Goal: Task Accomplishment & Management: Manage account settings

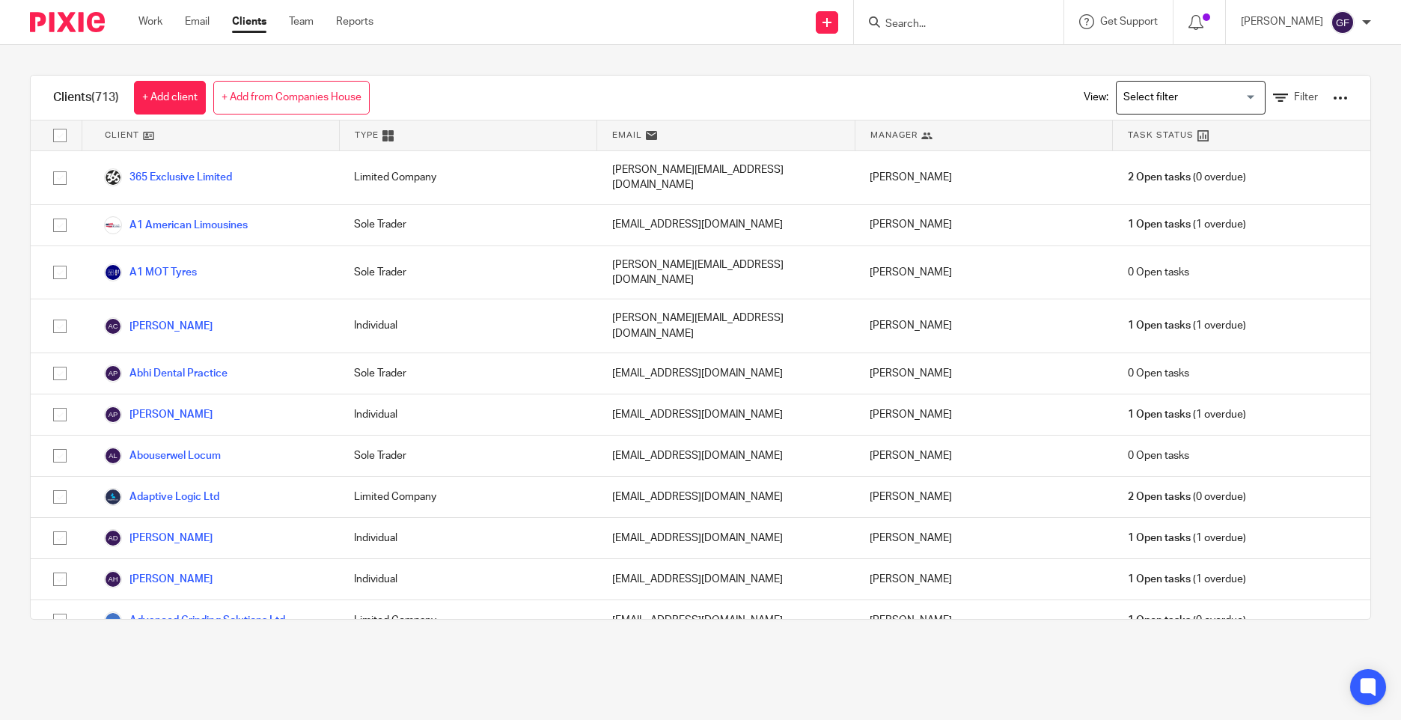
click at [1209, 32] on div at bounding box center [1199, 22] width 52 height 44
click at [1203, 17] on icon at bounding box center [1195, 22] width 15 height 15
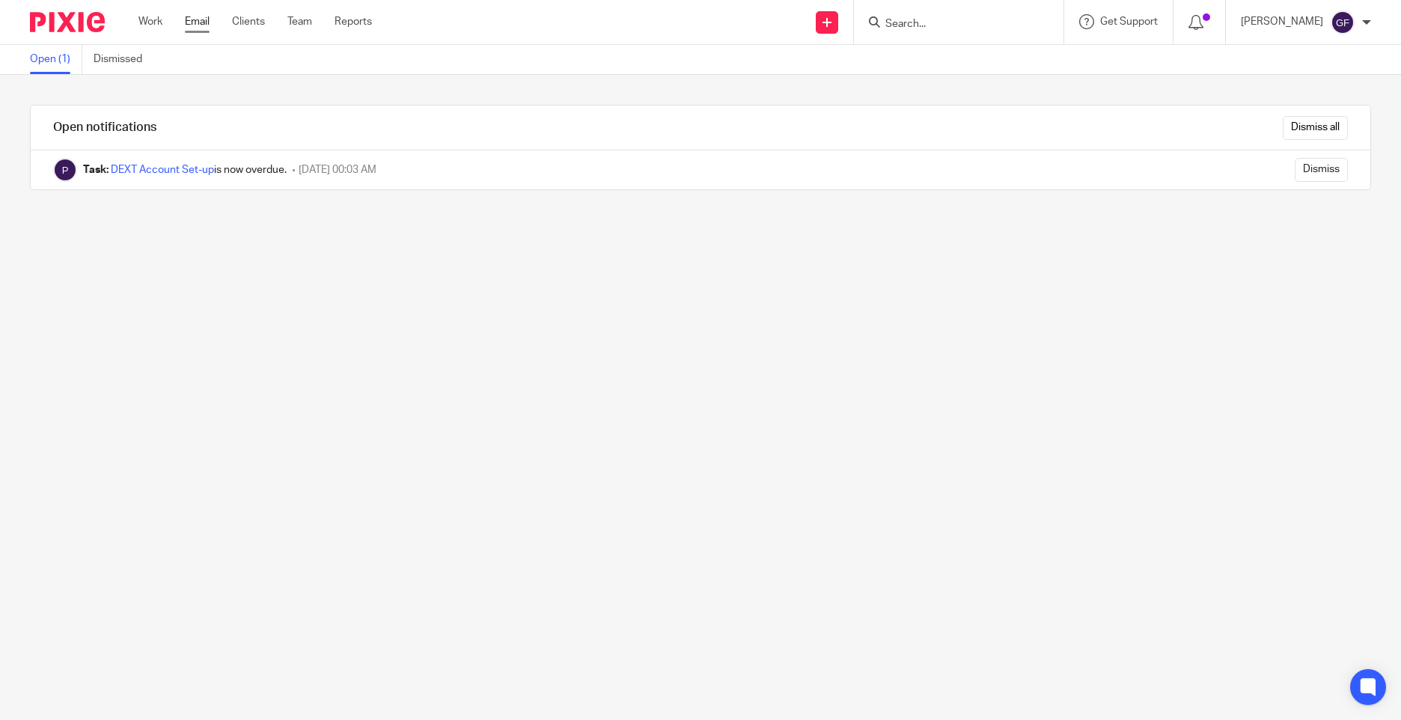
click at [195, 23] on link "Email" at bounding box center [197, 21] width 25 height 15
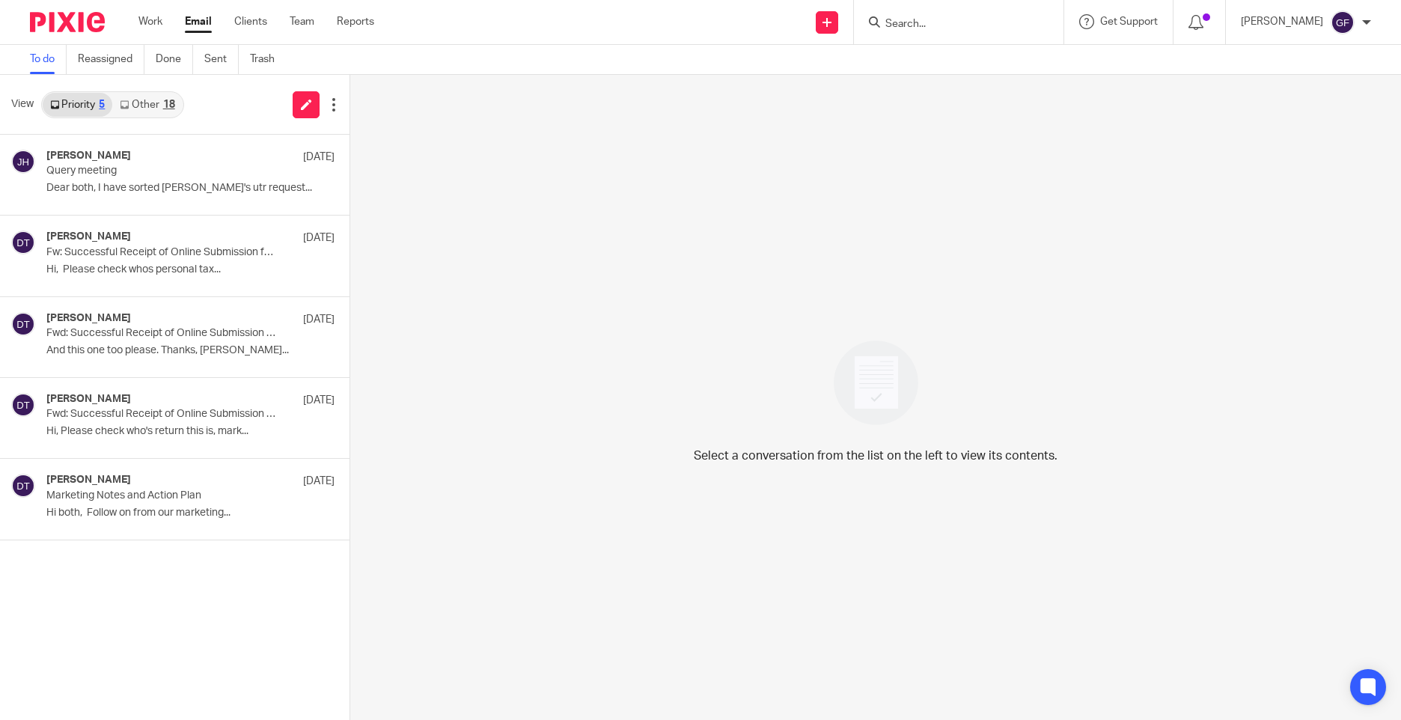
click at [159, 114] on link "Other 18" at bounding box center [147, 105] width 70 height 24
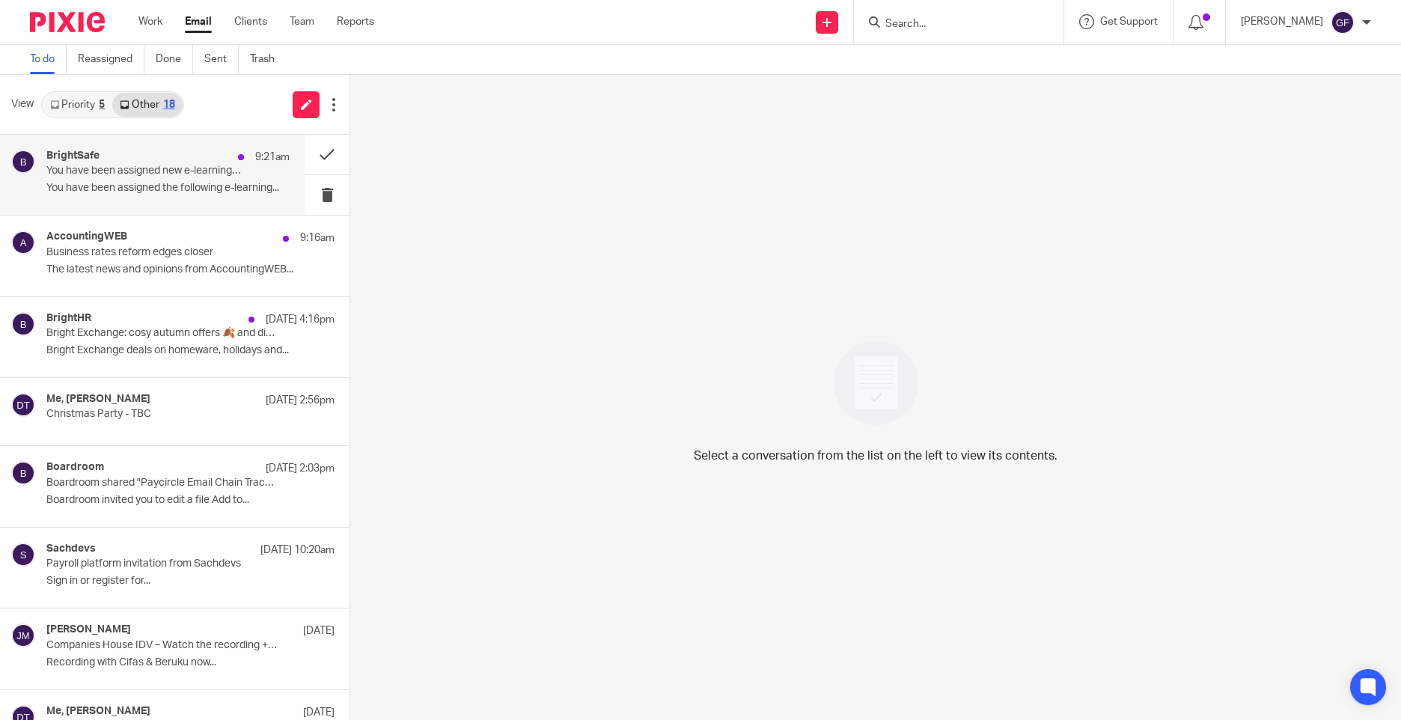
click at [177, 166] on p "You have been assigned new e-learning courses." at bounding box center [143, 171] width 195 height 13
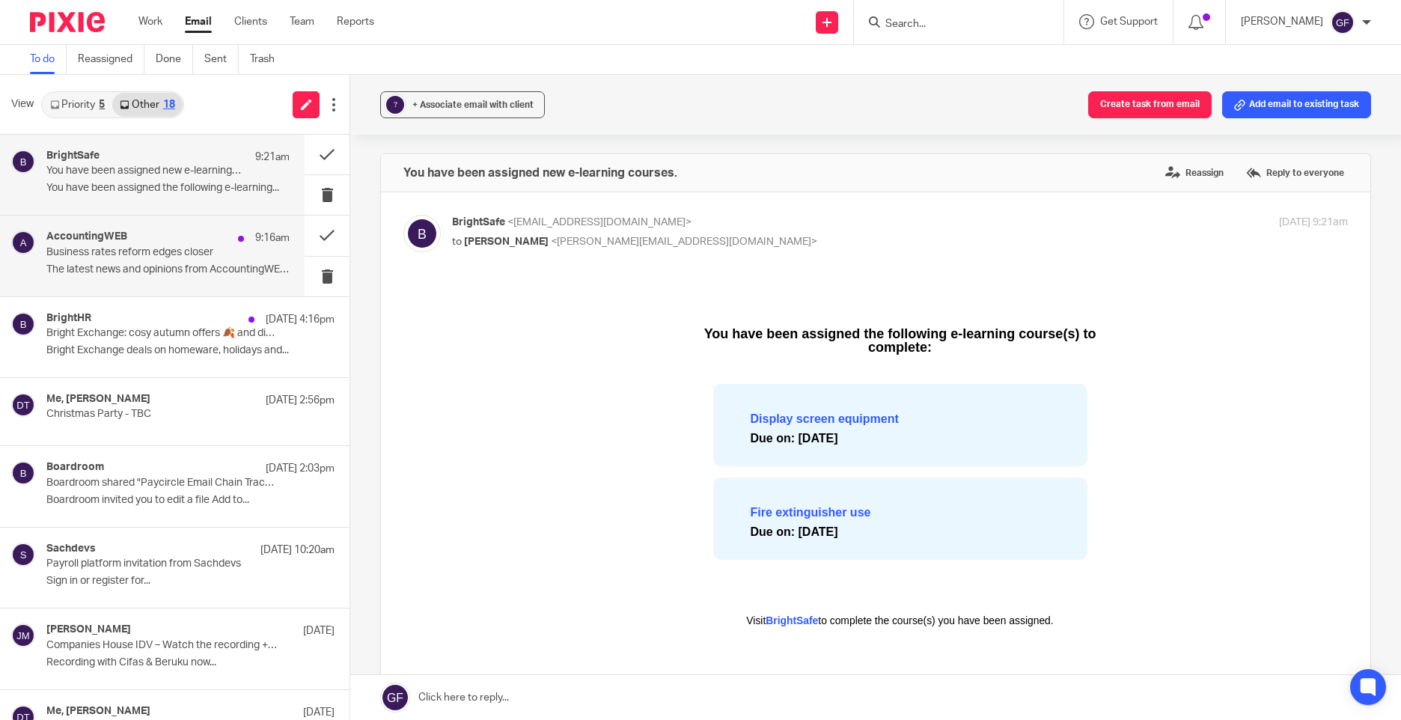
click at [164, 230] on div "AccountingWEB 9:16am Business rates reform edges closer The latest news and opi…" at bounding box center [152, 256] width 305 height 80
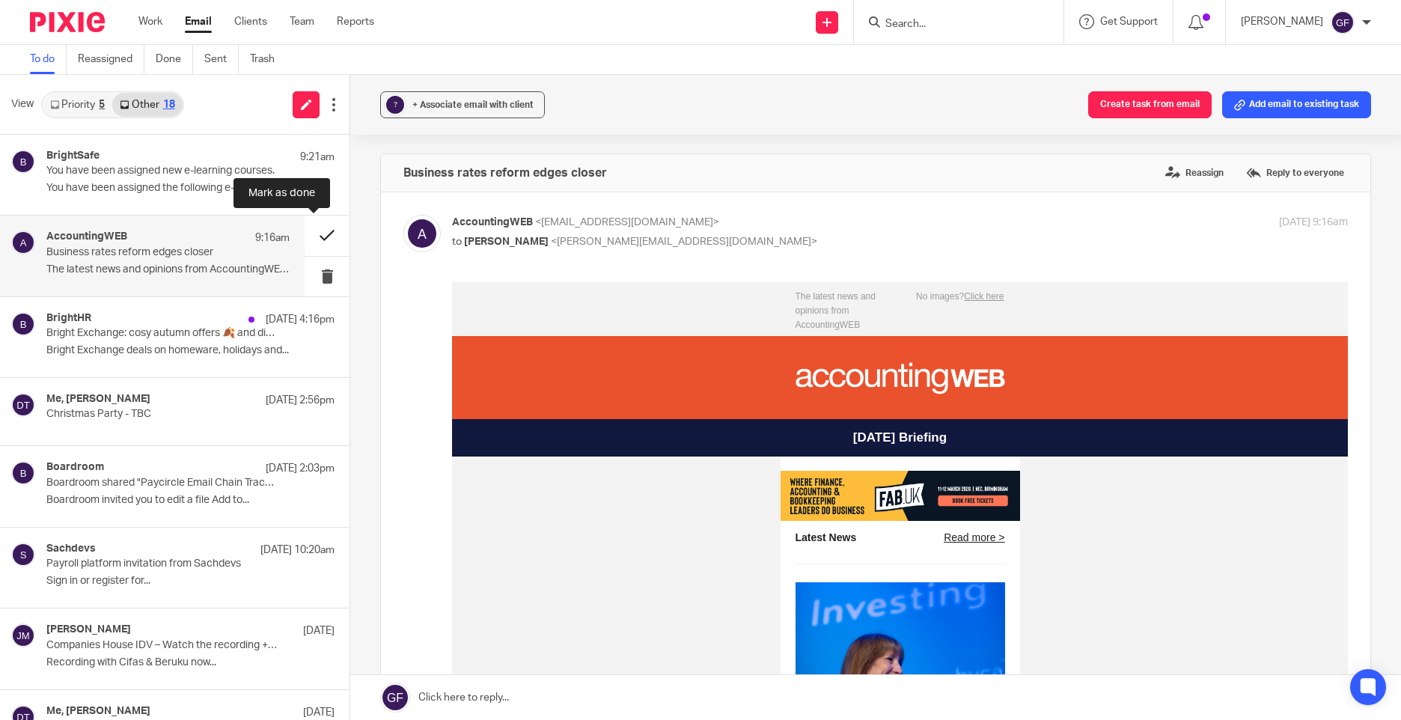
click at [305, 236] on button at bounding box center [327, 236] width 45 height 40
click at [308, 230] on button at bounding box center [327, 236] width 45 height 40
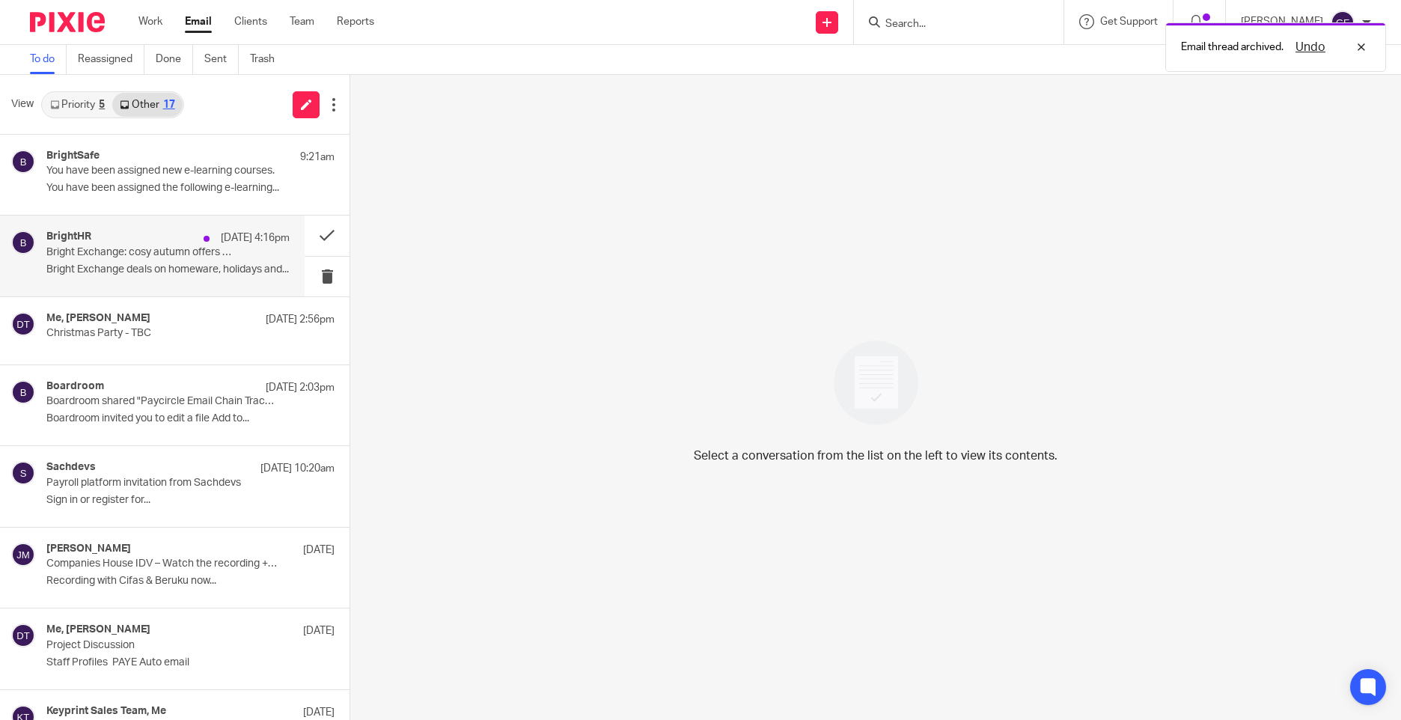
click at [221, 241] on p "12 Sep 4:16pm" at bounding box center [255, 237] width 69 height 15
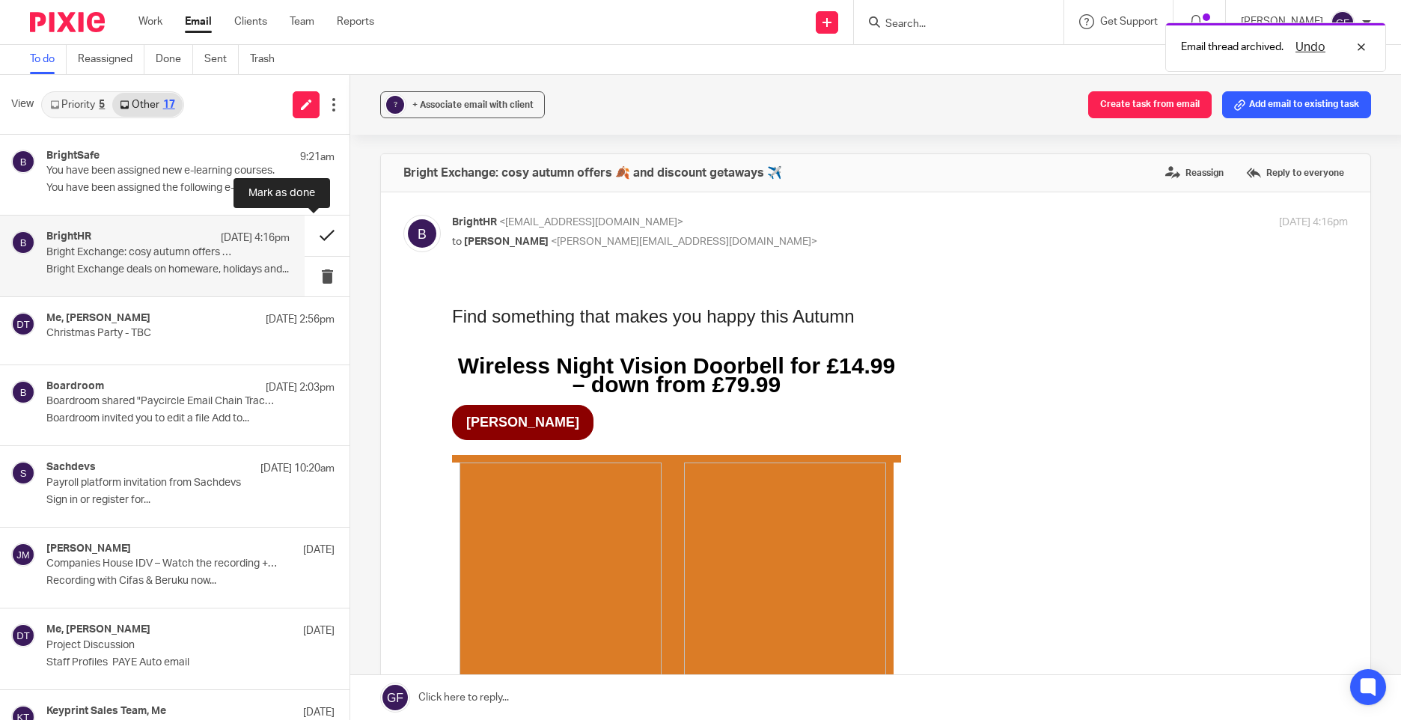
click at [319, 222] on button at bounding box center [327, 236] width 45 height 40
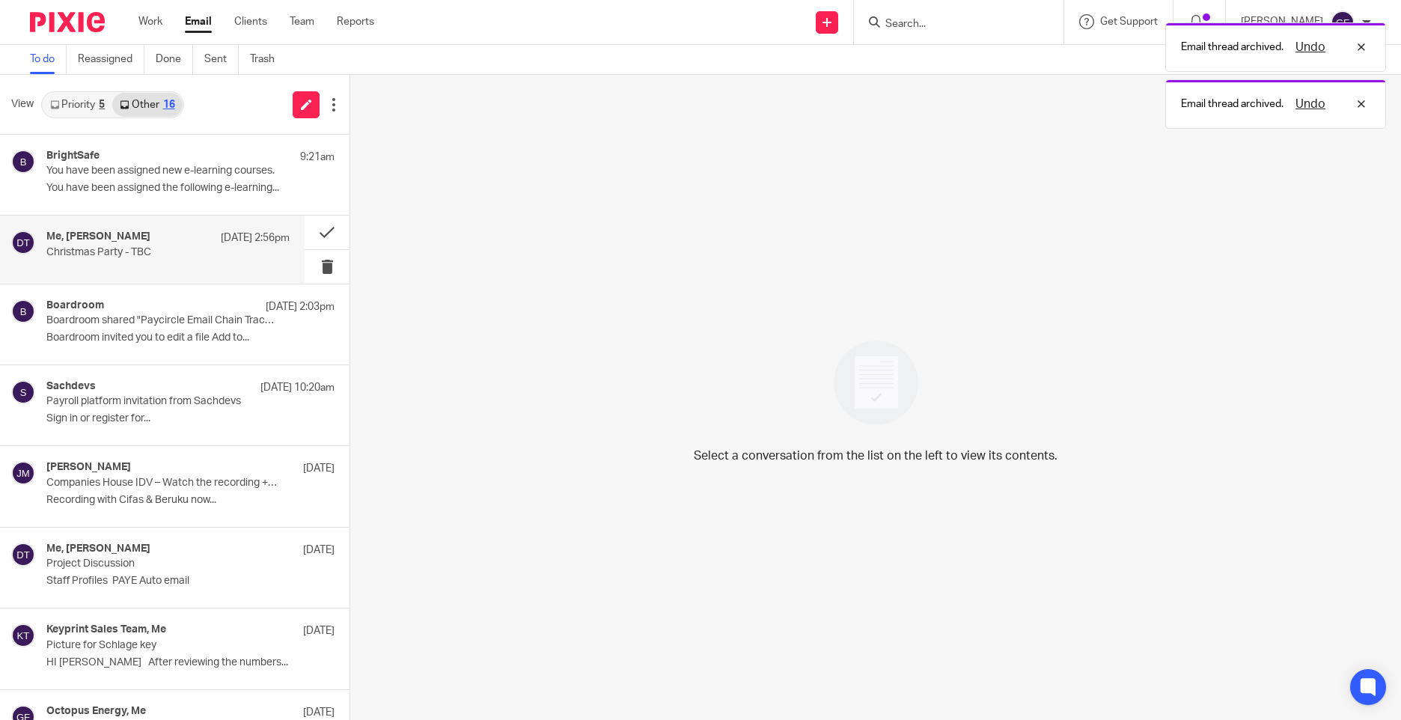
click at [229, 239] on p "12 Sep 2:56pm" at bounding box center [255, 237] width 69 height 15
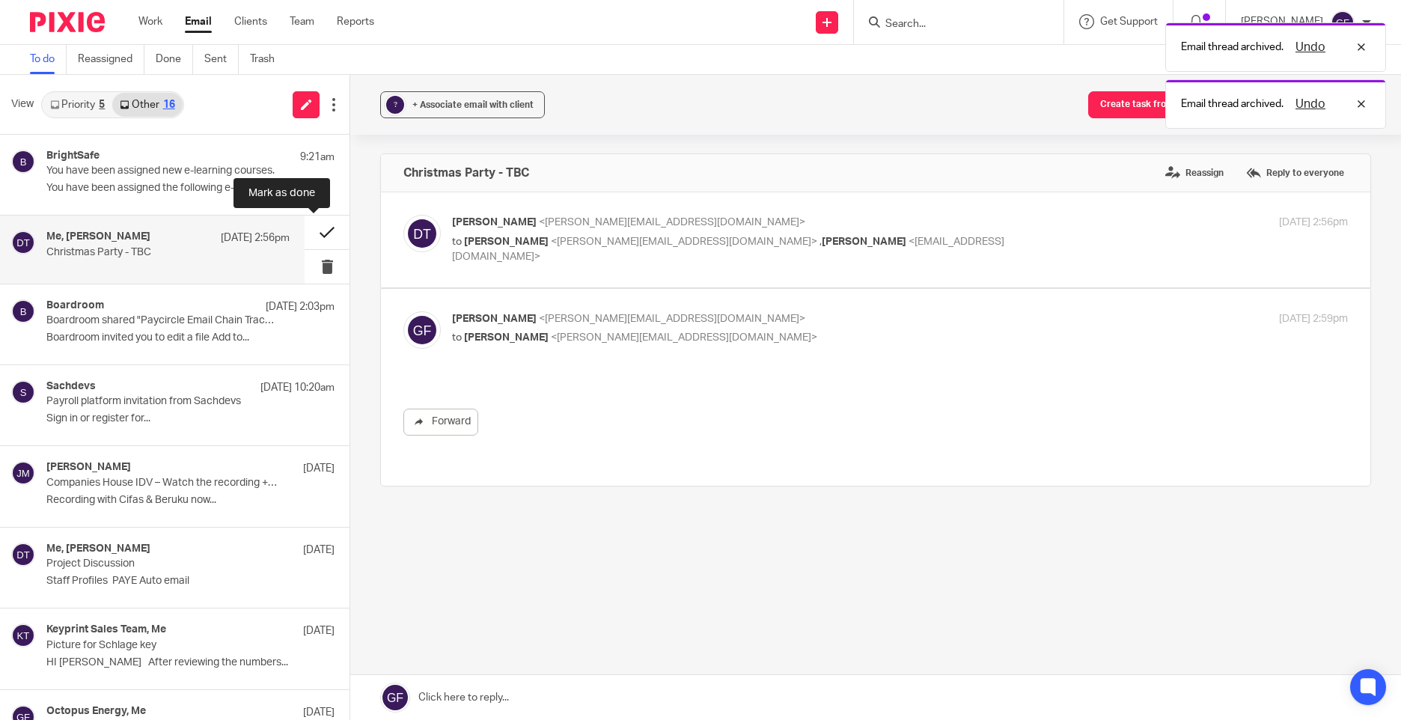
click at [305, 225] on button at bounding box center [327, 233] width 45 height 34
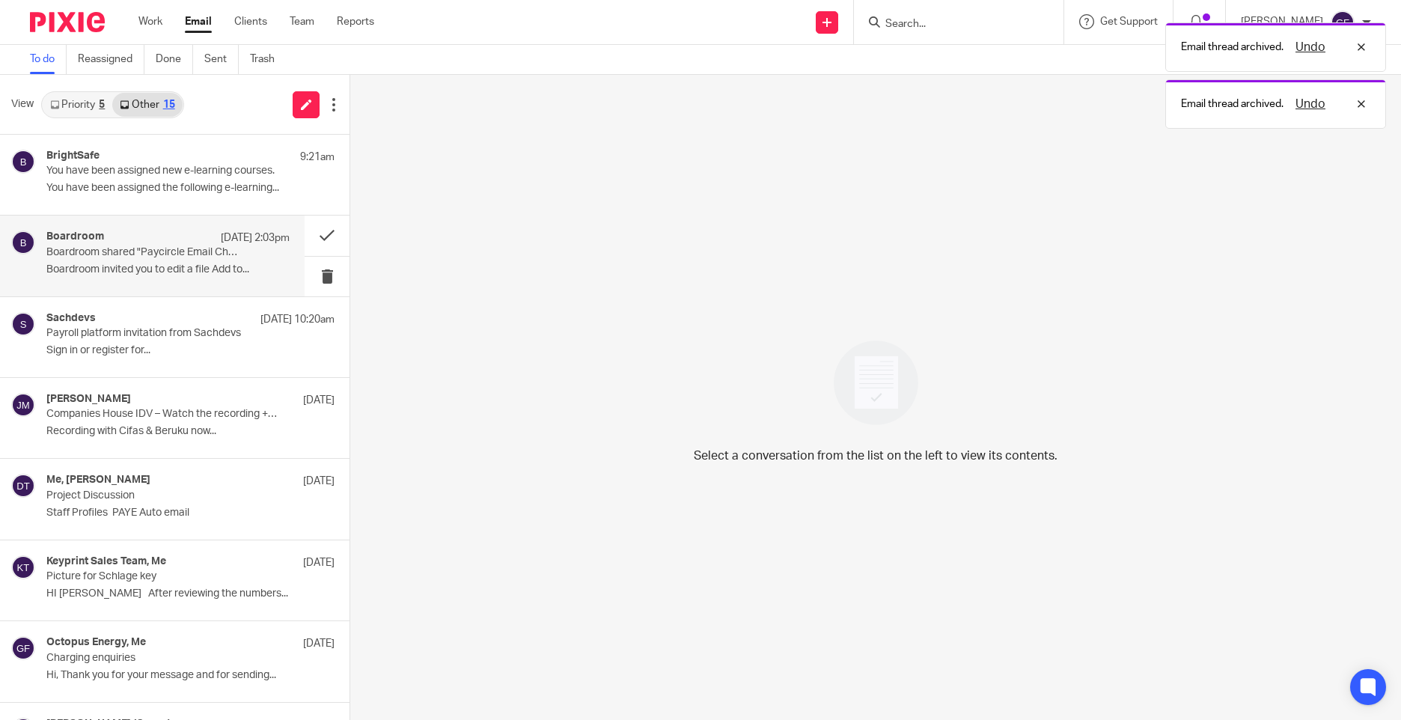
click at [233, 241] on p "12 Sep 2:03pm" at bounding box center [255, 237] width 69 height 15
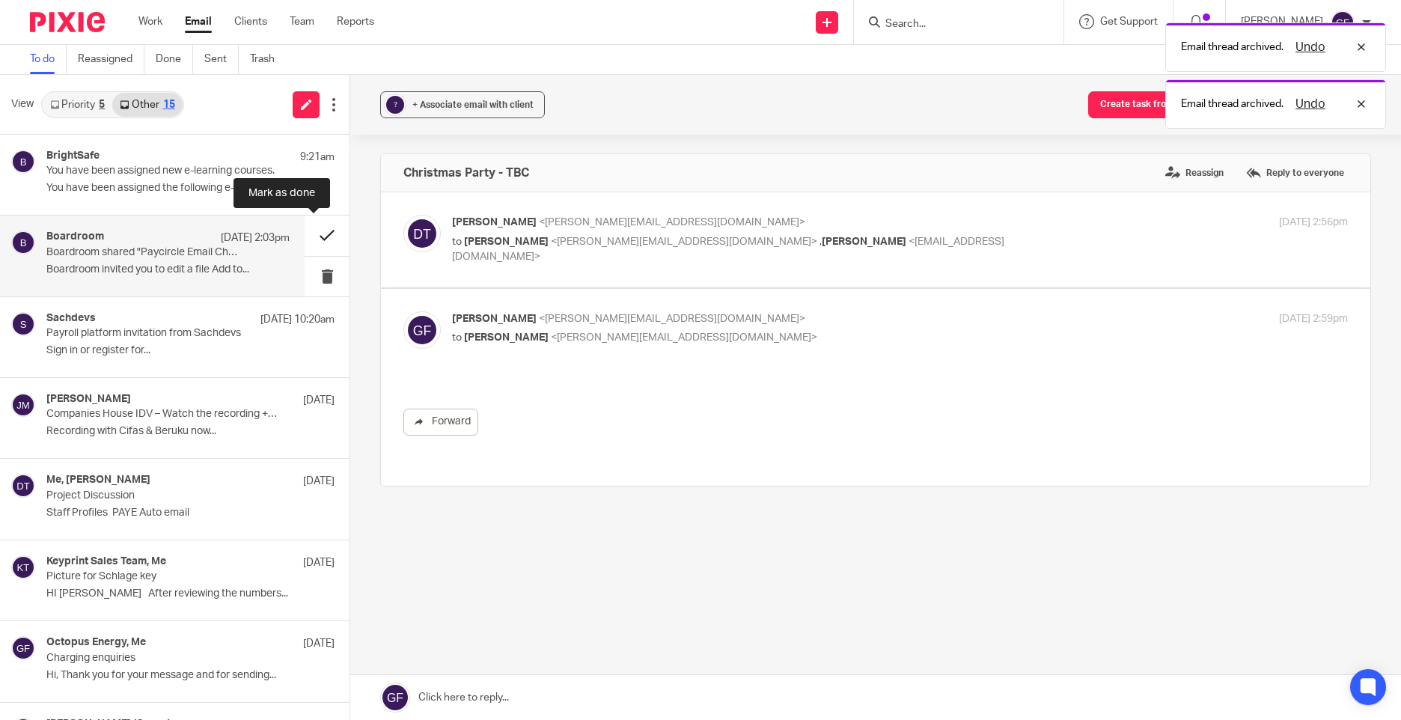
click at [305, 225] on button at bounding box center [327, 236] width 45 height 40
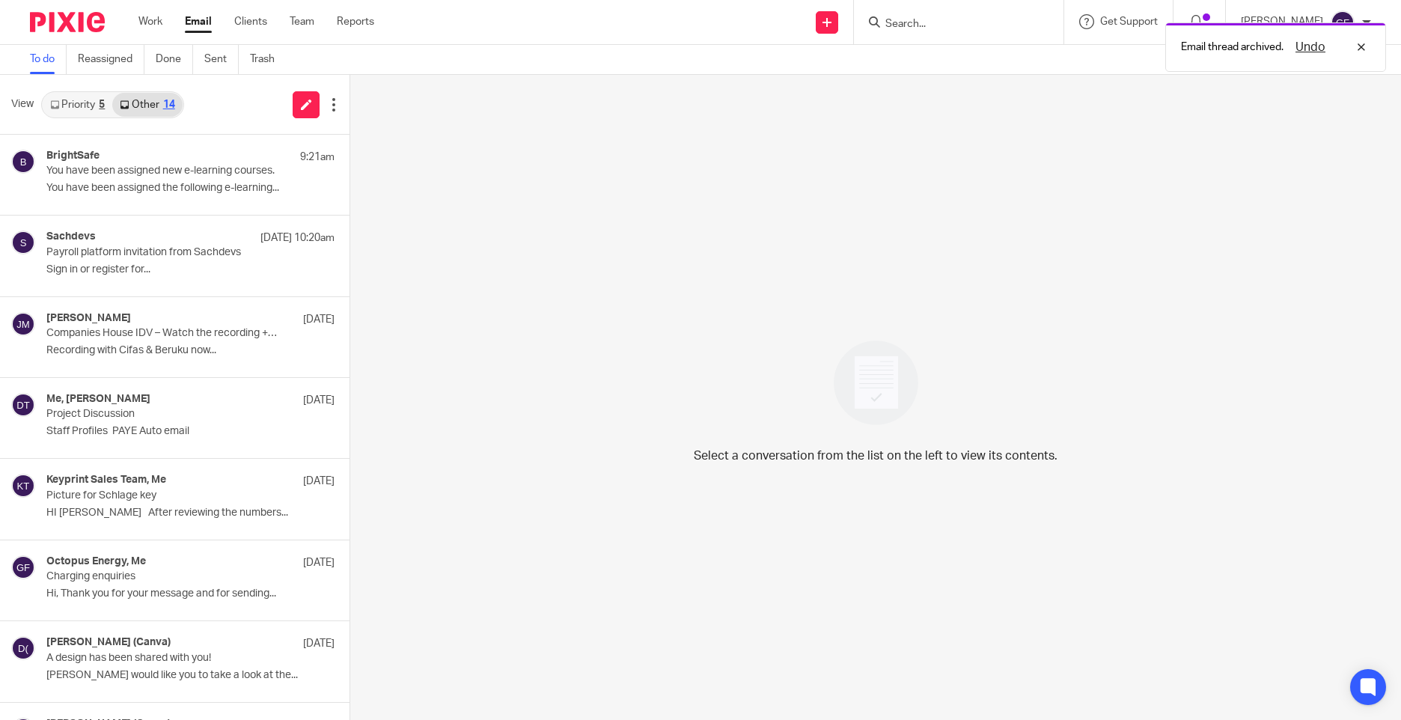
click at [76, 100] on link "Priority 5" at bounding box center [78, 105] width 70 height 24
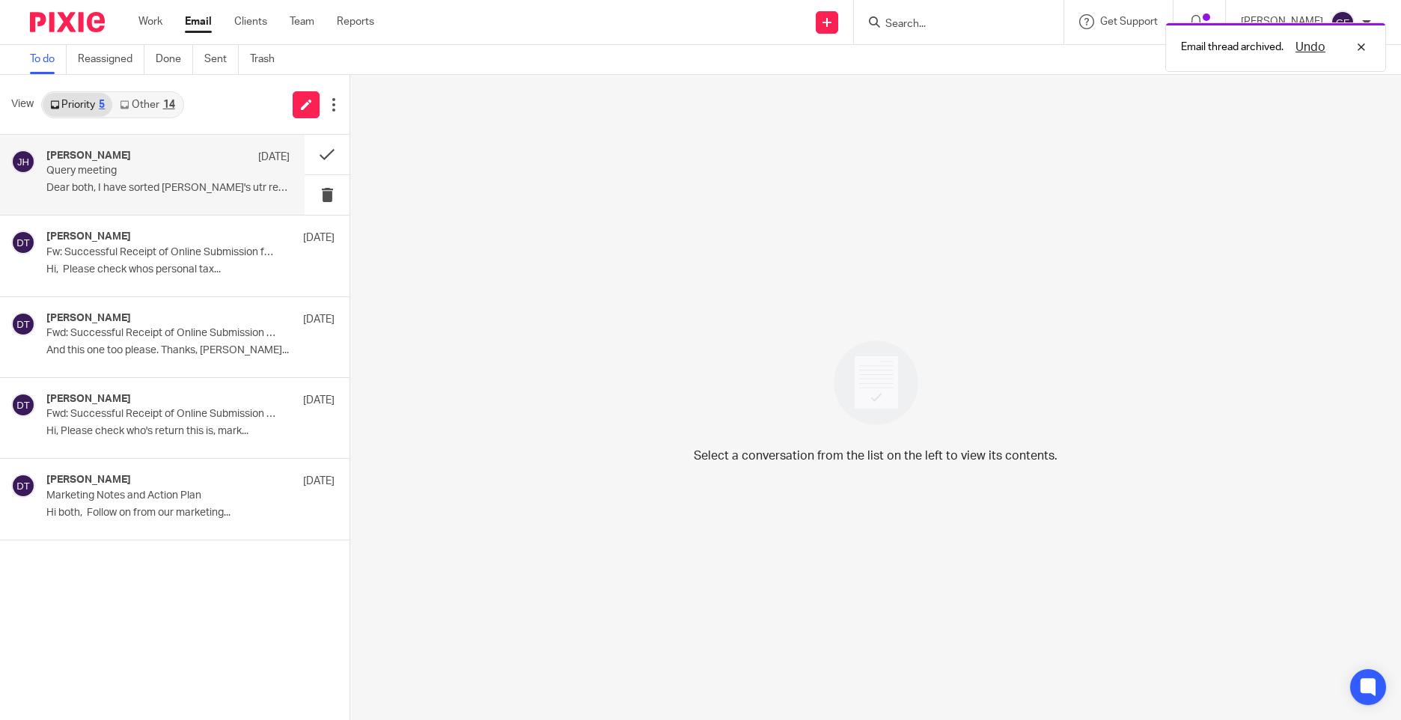
click at [125, 187] on p "Dear both, I have sorted [PERSON_NAME]'s utr request..." at bounding box center [167, 188] width 243 height 13
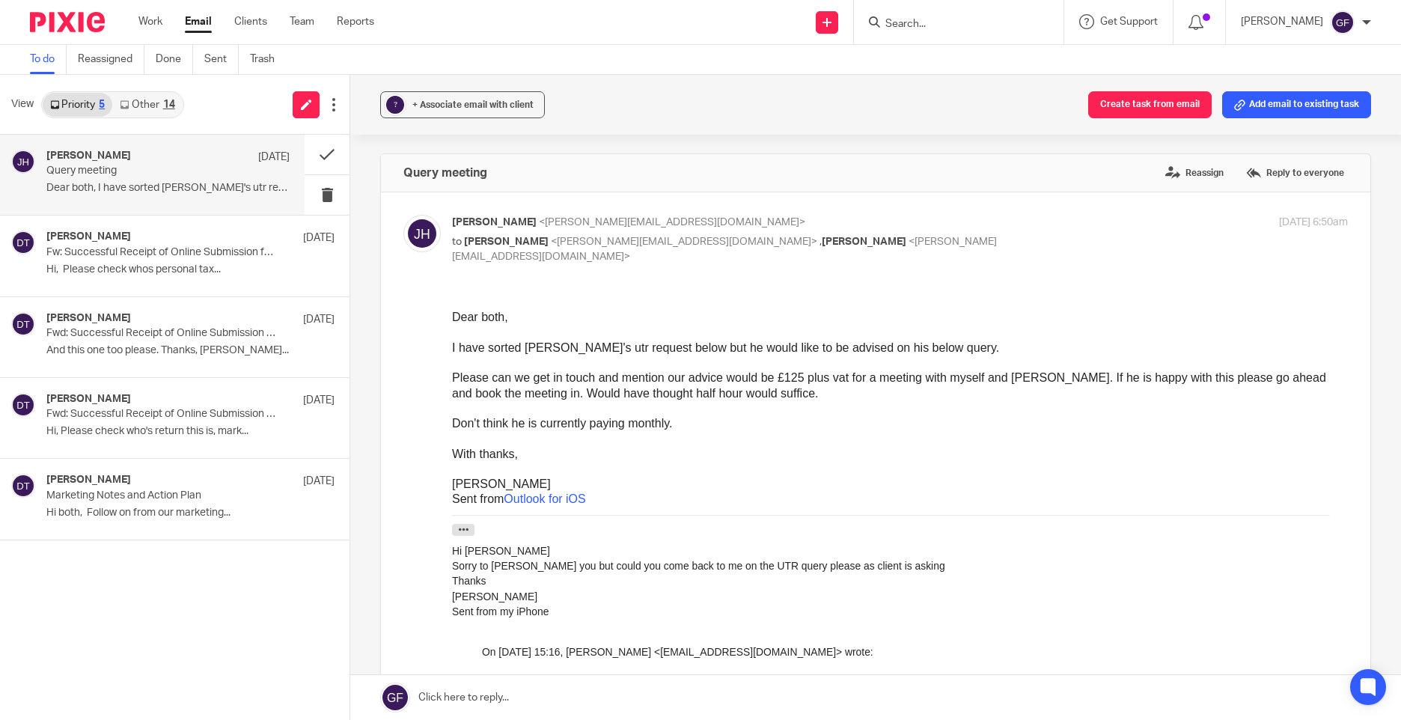
click at [177, 102] on link "Other 14" at bounding box center [147, 105] width 70 height 24
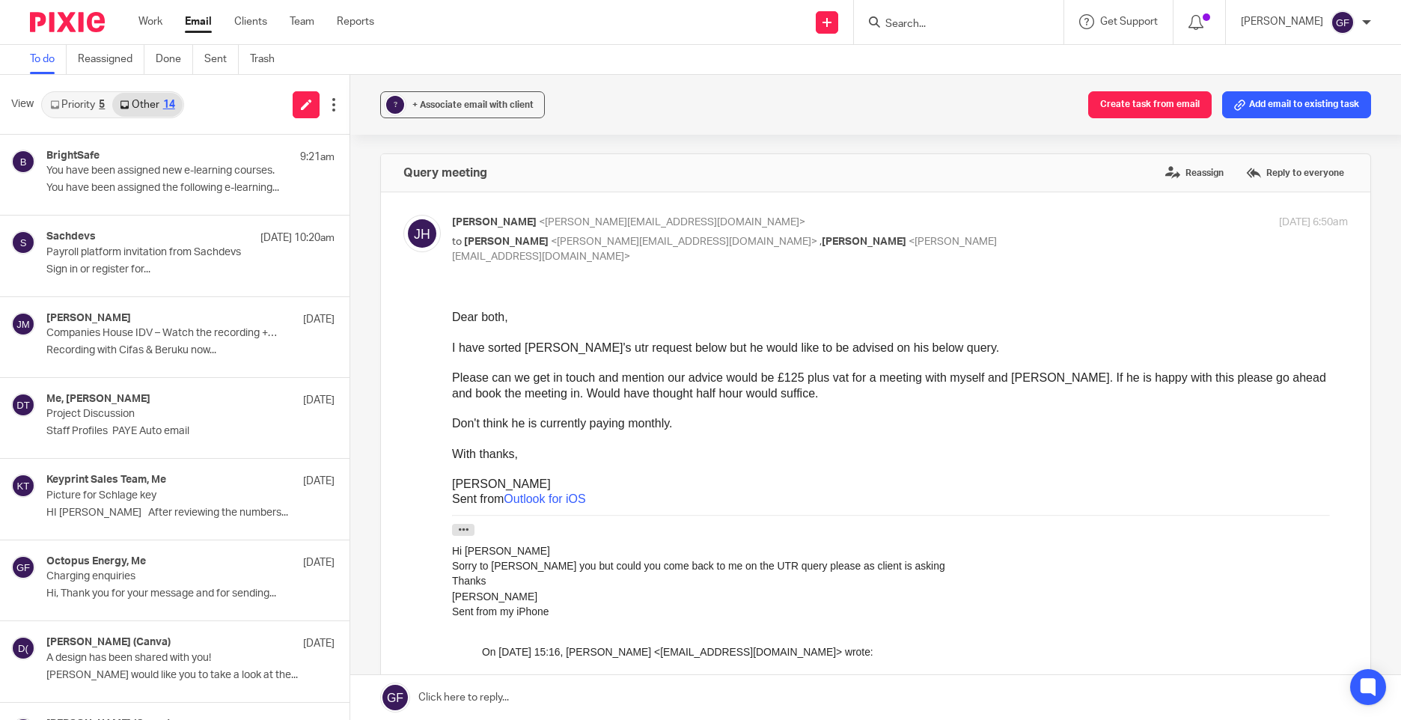
click at [166, 27] on ul "Work Email Clients Team Reports" at bounding box center [267, 21] width 258 height 15
click at [151, 19] on link "Work" at bounding box center [150, 21] width 24 height 15
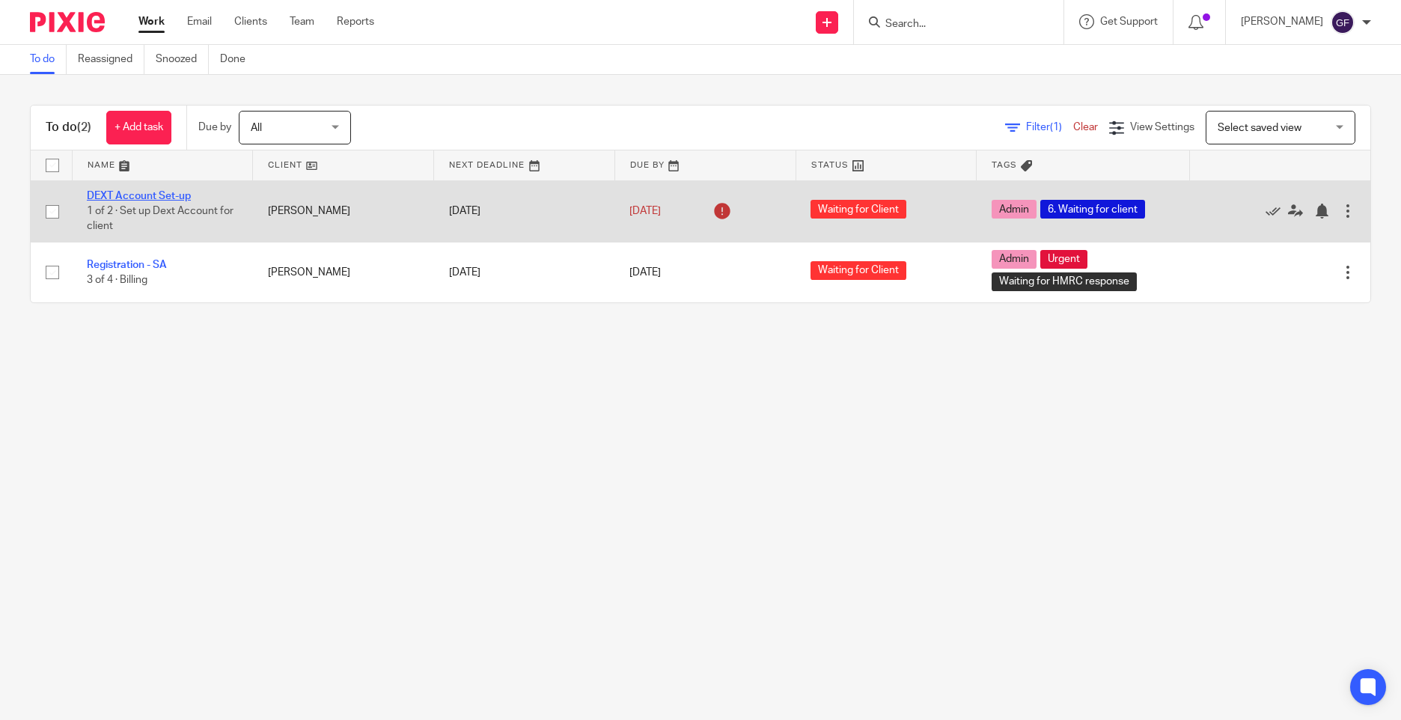
click at [165, 200] on link "DEXT Account Set-up" at bounding box center [139, 196] width 104 height 10
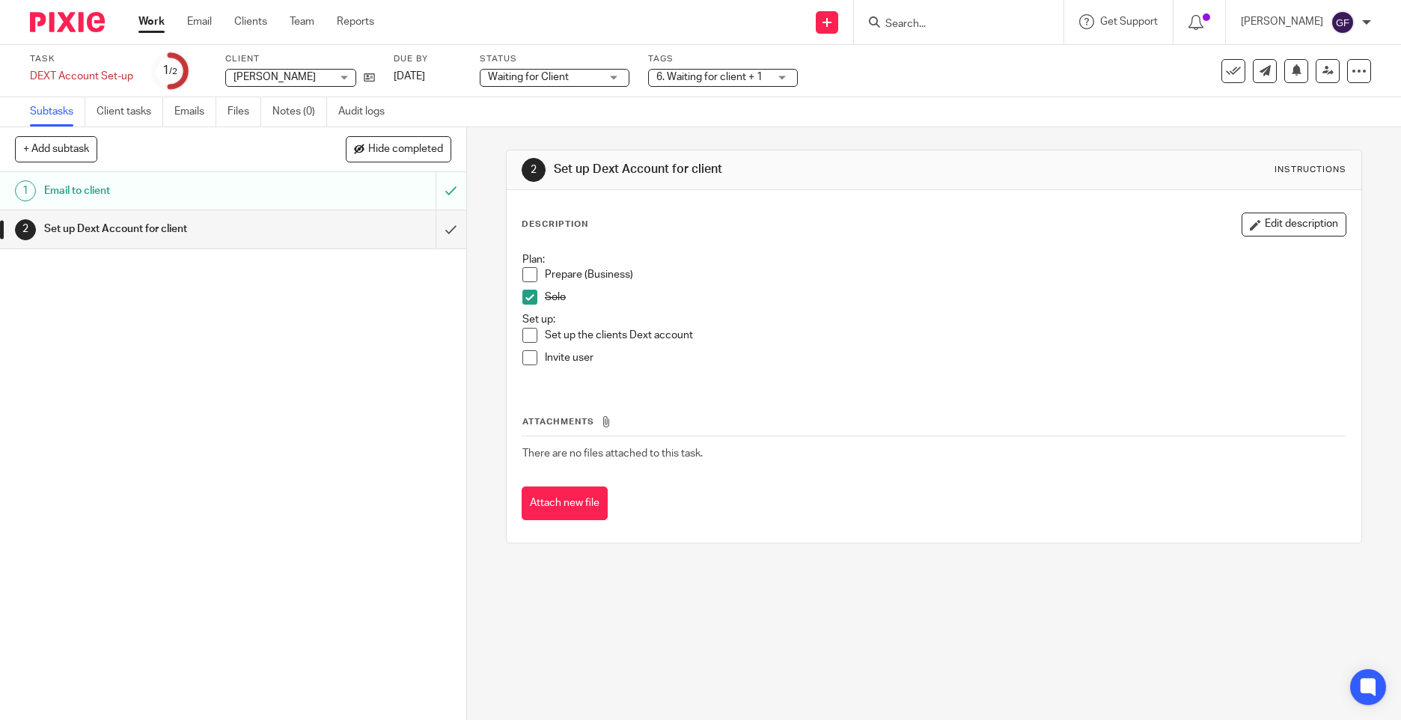
click at [263, 198] on h1 "Email to client" at bounding box center [169, 191] width 251 height 22
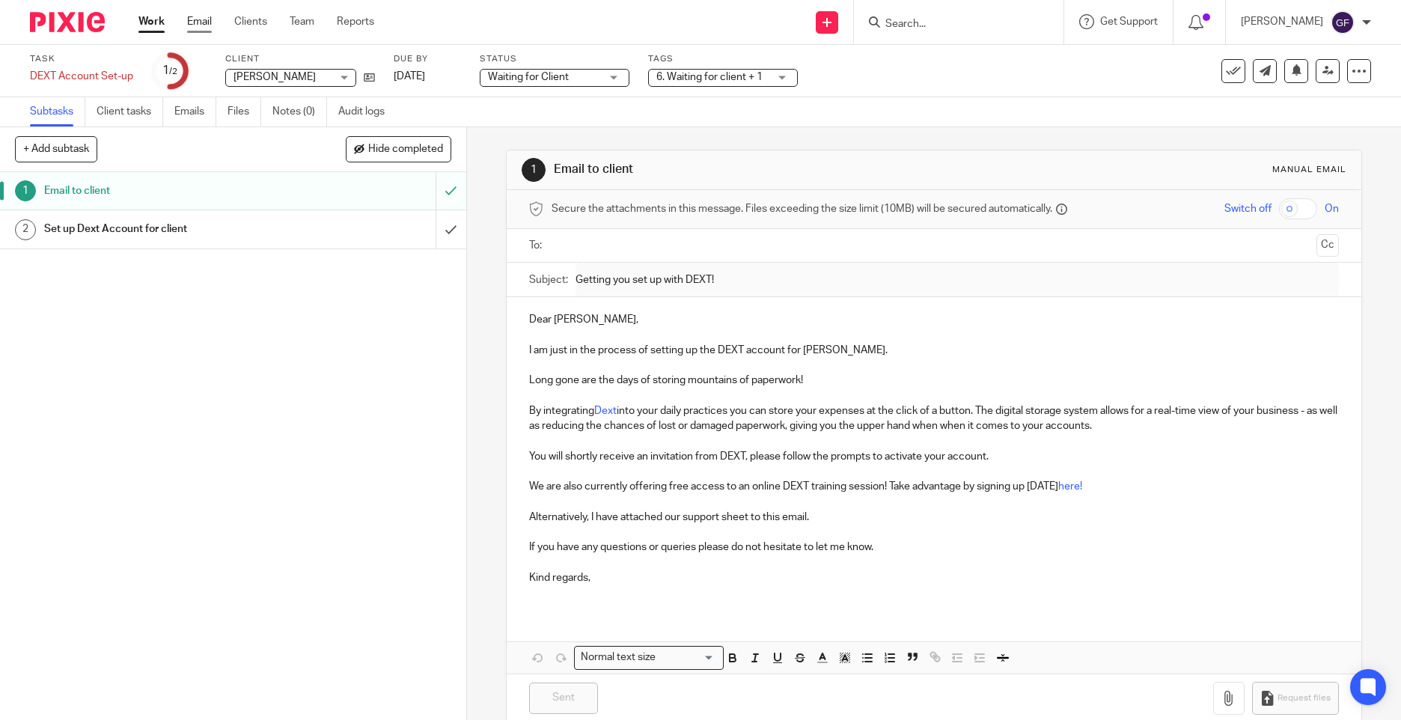
click at [192, 26] on link "Email" at bounding box center [199, 21] width 25 height 15
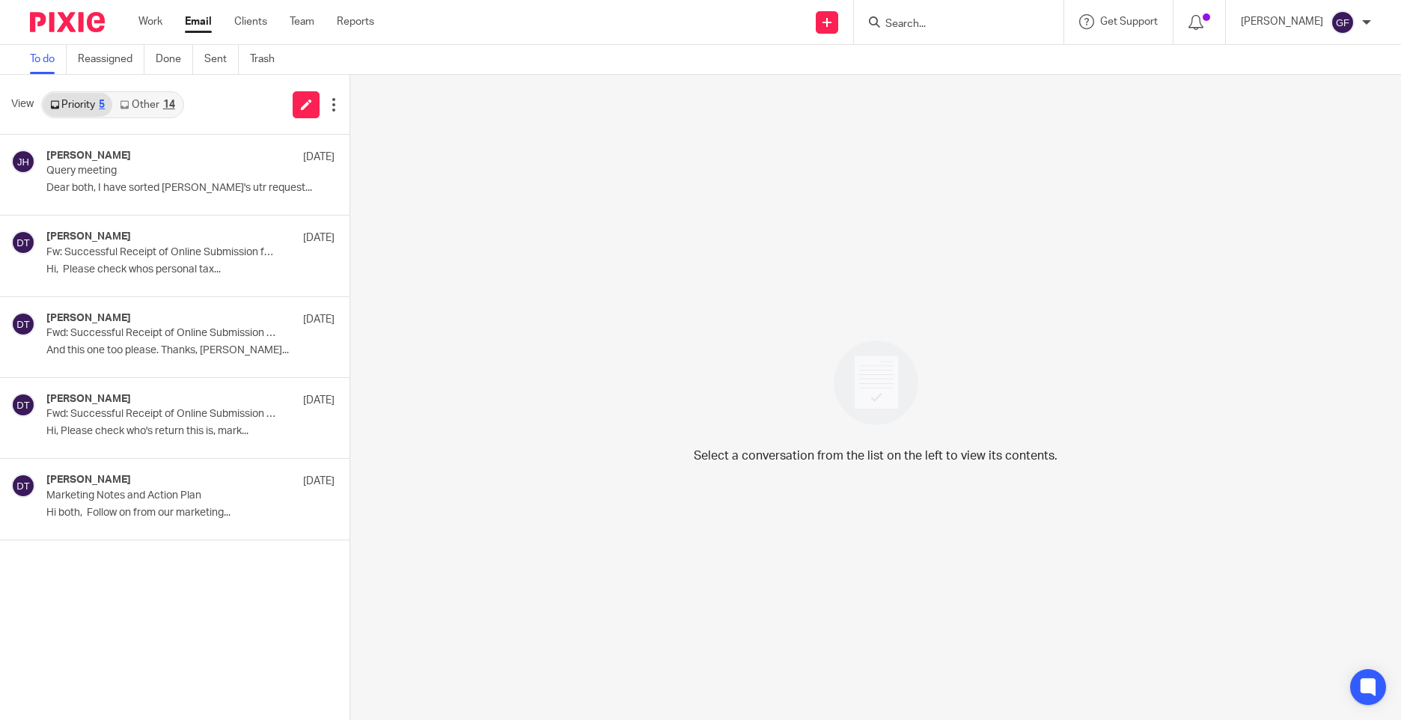
click at [171, 100] on div "14" at bounding box center [169, 105] width 12 height 10
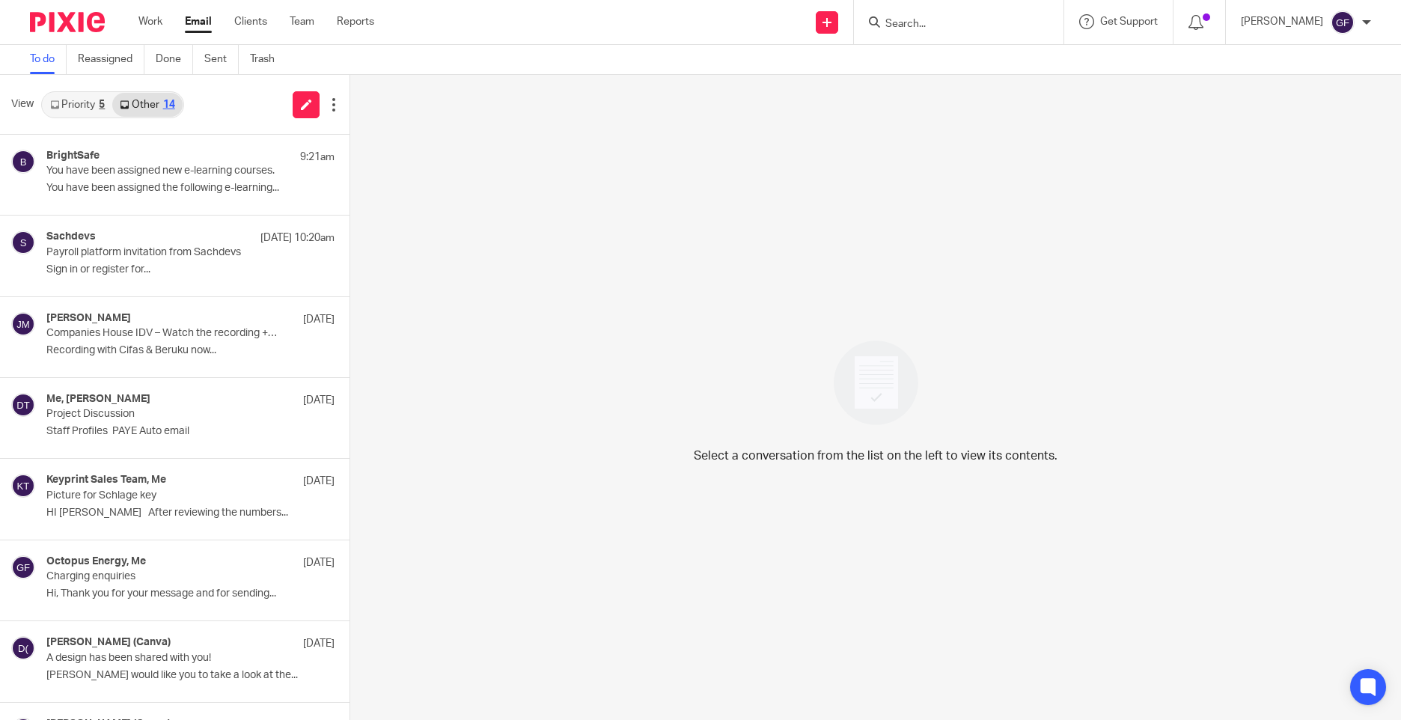
drag, startPoint x: 581, startPoint y: 287, endPoint x: 660, endPoint y: 281, distance: 79.6
click at [597, 290] on div "Select a conversation from the list on the left to view its contents." at bounding box center [875, 397] width 1051 height 645
click at [144, 106] on link "Other 14" at bounding box center [147, 105] width 70 height 24
click at [202, 25] on link "Email" at bounding box center [198, 21] width 27 height 15
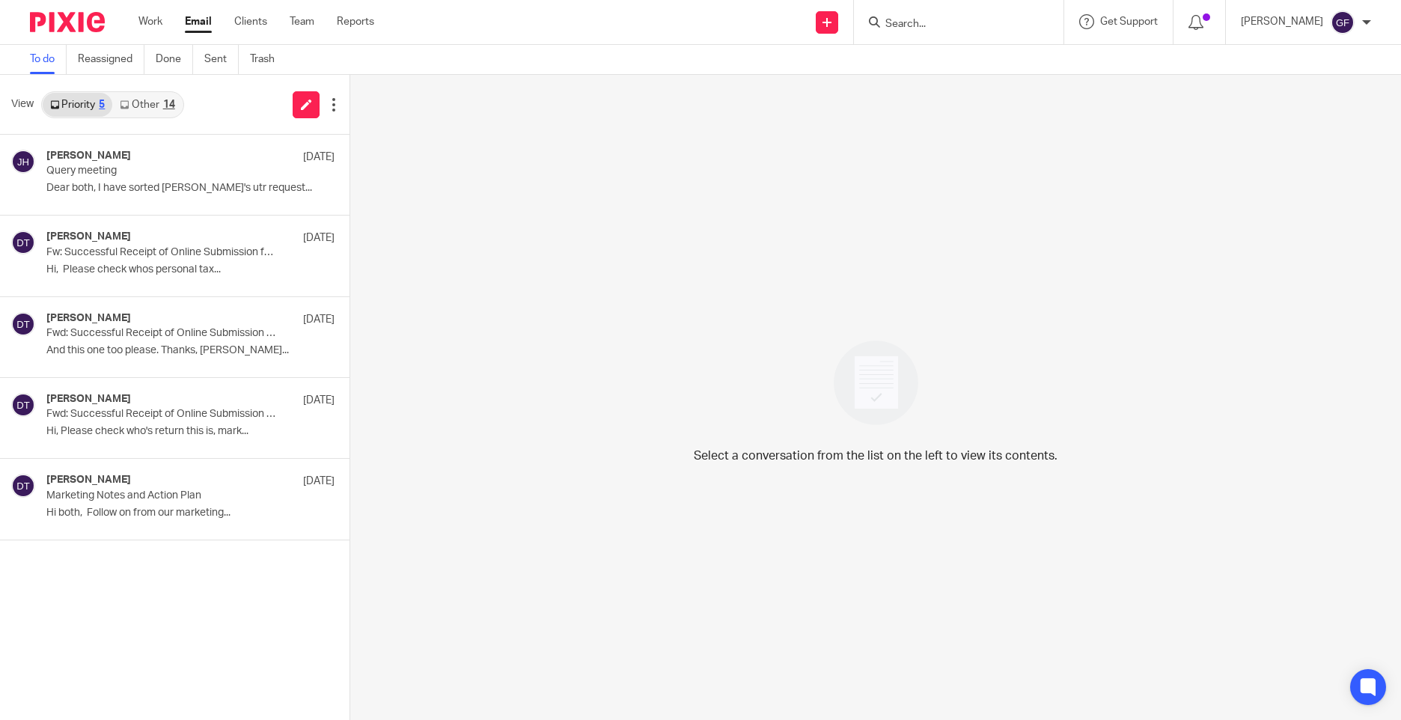
click at [154, 113] on link "Other 14" at bounding box center [147, 105] width 70 height 24
